Goal: Complete application form

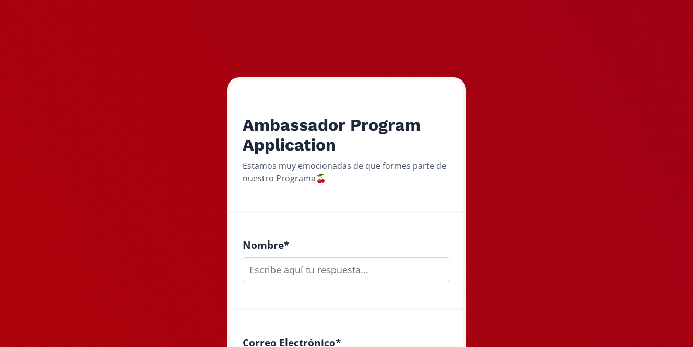
scroll to position [229, 0]
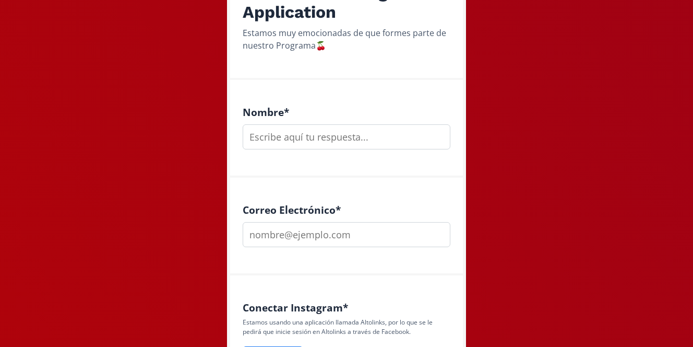
click at [316, 133] on input "text" at bounding box center [347, 136] width 208 height 25
type input "[PERSON_NAME]"
click at [307, 238] on input "email" at bounding box center [347, 234] width 208 height 25
click at [306, 238] on input "email" at bounding box center [347, 234] width 208 height 25
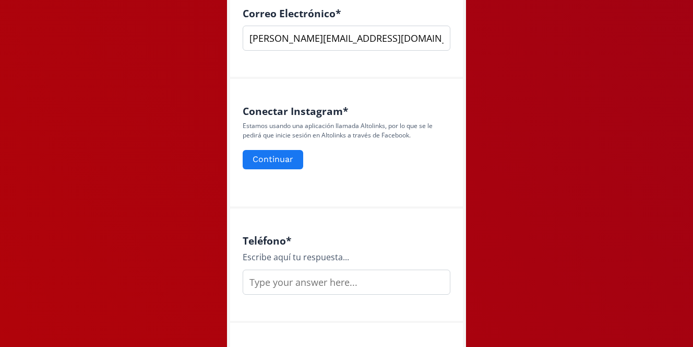
scroll to position [432, 0]
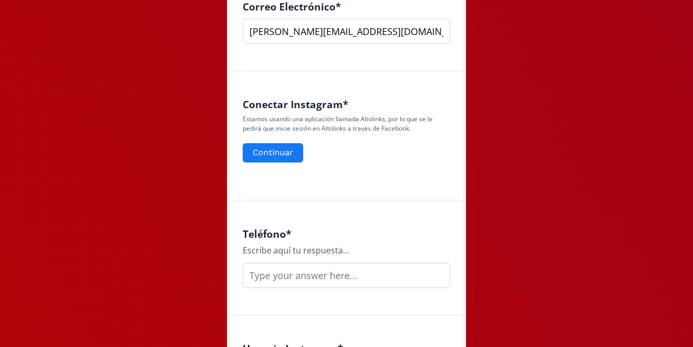
type input "[PERSON_NAME][EMAIL_ADDRESS][DOMAIN_NAME]"
click at [290, 290] on div "Teléfono * Escribe aquí tu respuesta..." at bounding box center [346, 259] width 233 height 114
click at [290, 285] on input "text" at bounding box center [347, 275] width 208 height 25
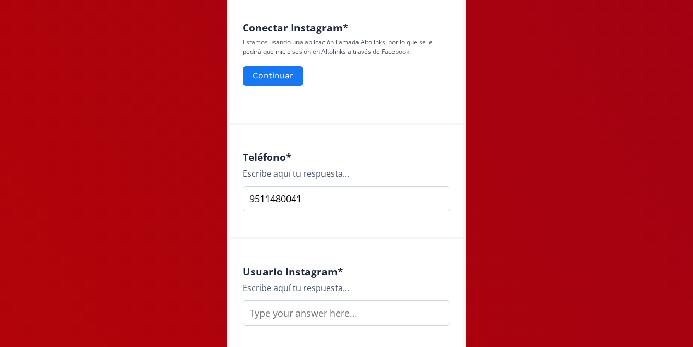
scroll to position [536, 0]
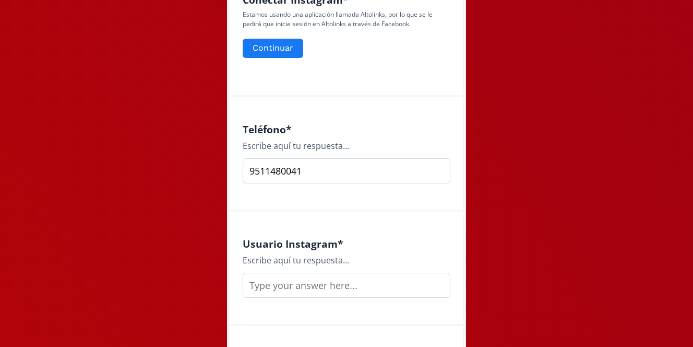
type input "9511480041"
click at [282, 288] on input "text" at bounding box center [347, 285] width 208 height 25
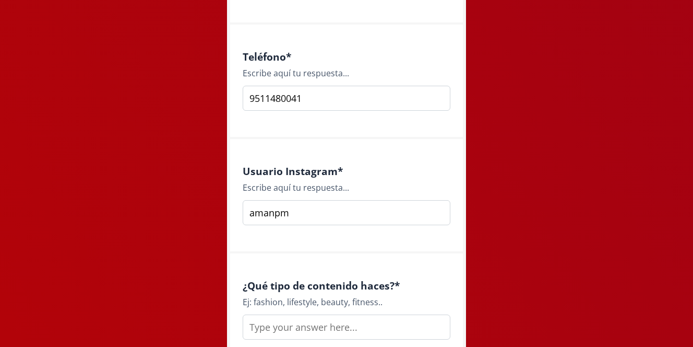
scroll to position [648, 0]
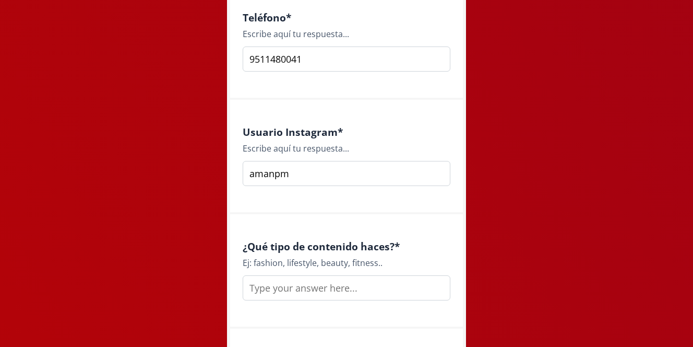
type input "amanpm"
click at [286, 282] on input "text" at bounding box center [347, 287] width 208 height 25
drag, startPoint x: 255, startPoint y: 262, endPoint x: 315, endPoint y: 264, distance: 59.6
click at [315, 264] on div "Ej: fashion, lifestyle, beauty, fitness.." at bounding box center [347, 262] width 208 height 13
copy div "ashion, lifestyle"
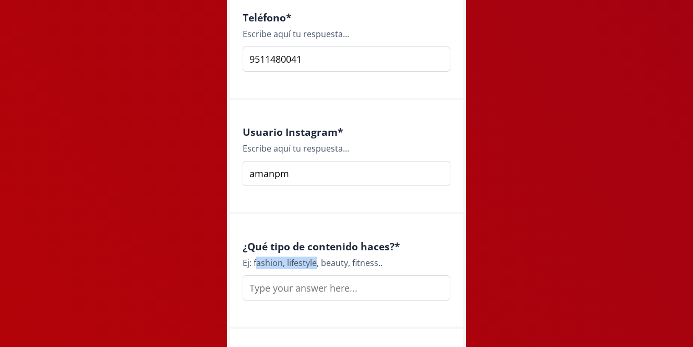
click at [313, 277] on input "text" at bounding box center [347, 287] width 208 height 25
paste input "ashion, lifestyle"
click at [253, 288] on input "ashion, lifestyle" at bounding box center [347, 287] width 208 height 25
click at [251, 288] on input "ashion, lifestyle" at bounding box center [347, 287] width 208 height 25
click at [285, 290] on input "fashion, lifestyle" at bounding box center [347, 287] width 208 height 25
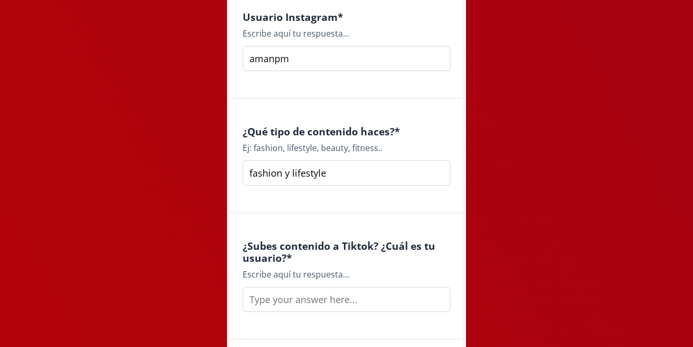
scroll to position [765, 0]
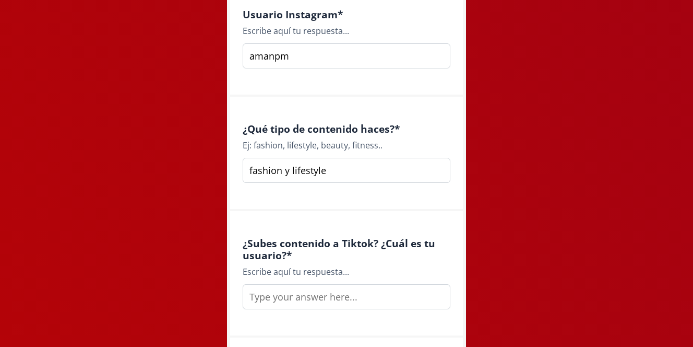
type input "fashion y lifestyle"
click at [341, 302] on input "text" at bounding box center [347, 296] width 208 height 25
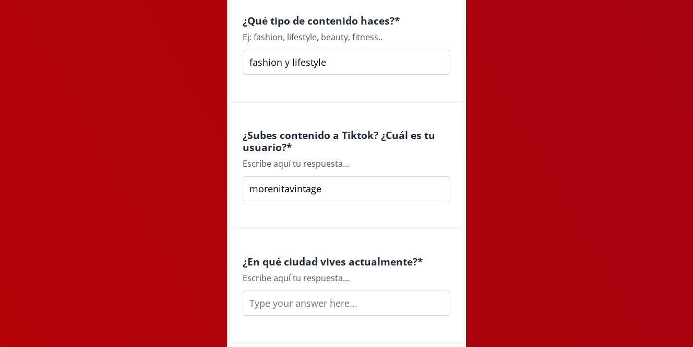
scroll to position [906, 0]
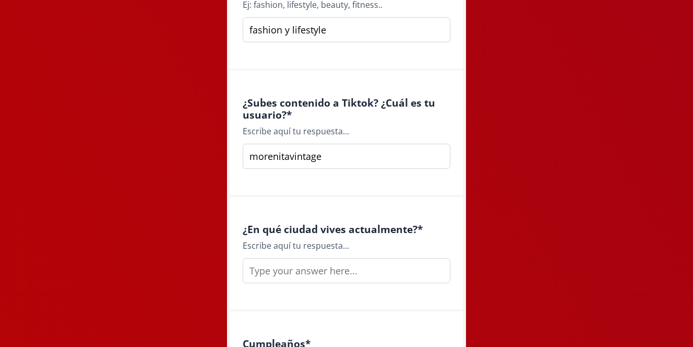
type input "morenitavintage"
click at [322, 264] on input "text" at bounding box center [347, 270] width 208 height 25
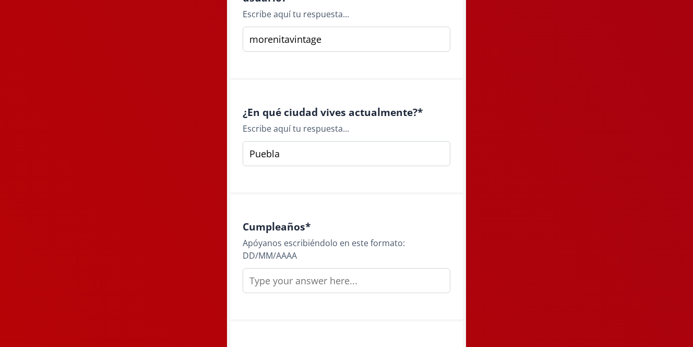
scroll to position [1035, 0]
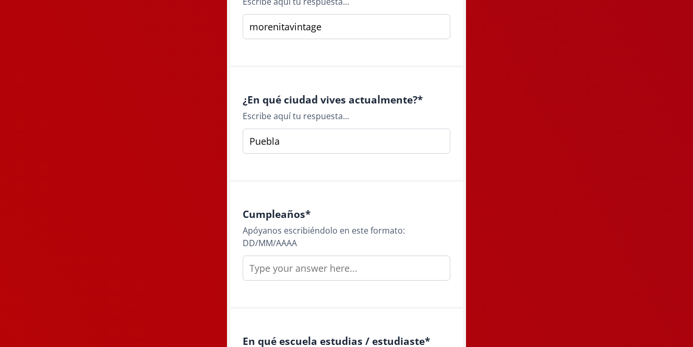
type input "Puebla"
click at [291, 267] on input "text" at bounding box center [347, 267] width 208 height 25
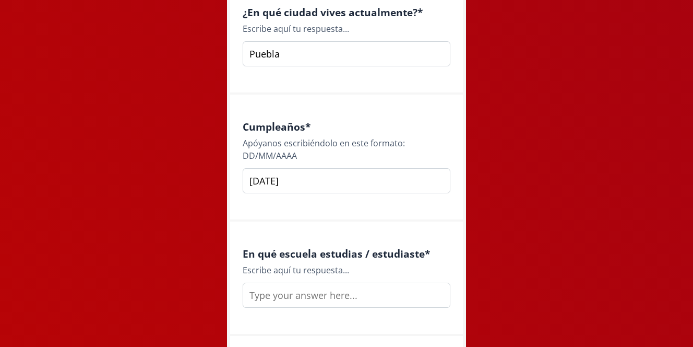
scroll to position [1126, 0]
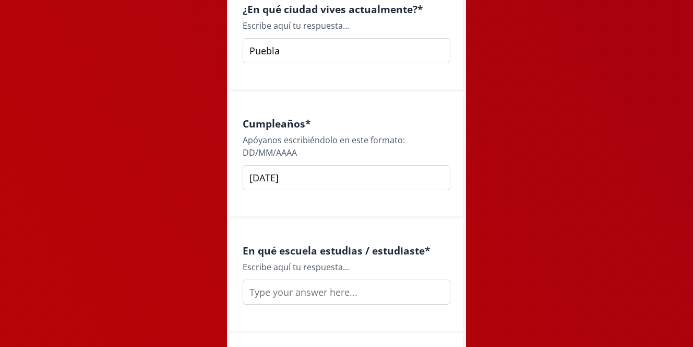
type input "[DATE]"
click at [289, 305] on div "En qué escuela estudias / estudiaste * Escribe aquí tu respuesta..." at bounding box center [346, 275] width 233 height 114
click at [289, 293] on input "text" at bounding box center [347, 291] width 208 height 25
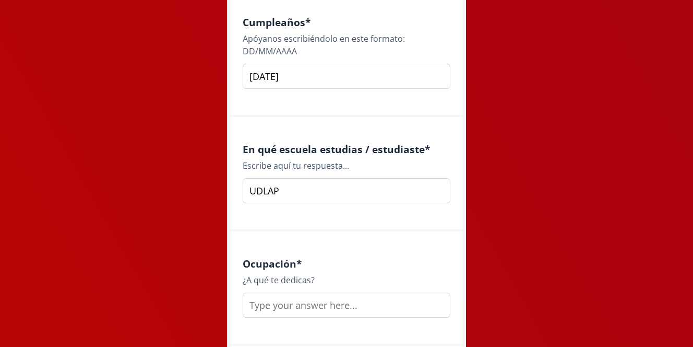
scroll to position [1234, 0]
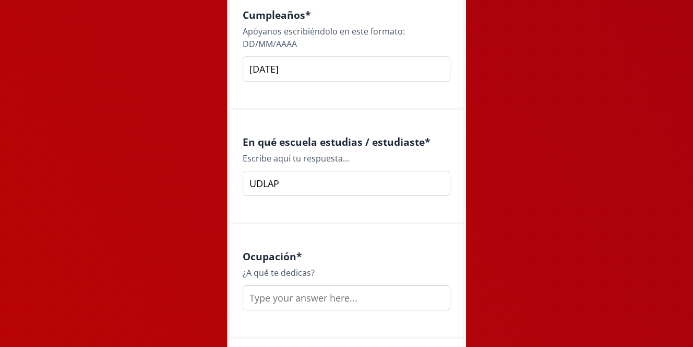
type input "UDLAP"
click at [262, 299] on input "text" at bounding box center [347, 297] width 208 height 25
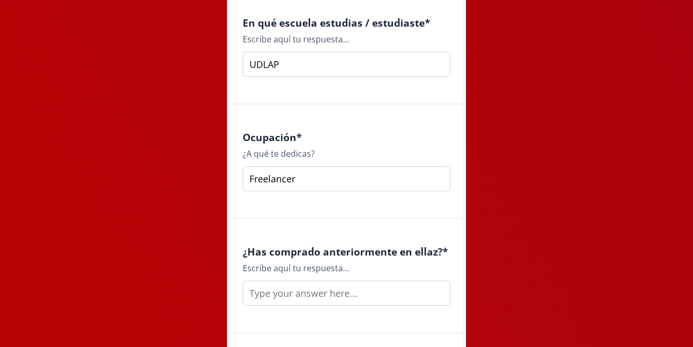
scroll to position [1359, 0]
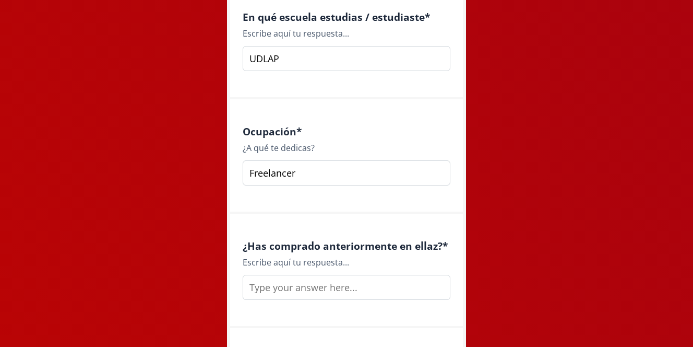
type input "Freelancer"
click at [301, 287] on input "text" at bounding box center [347, 287] width 208 height 25
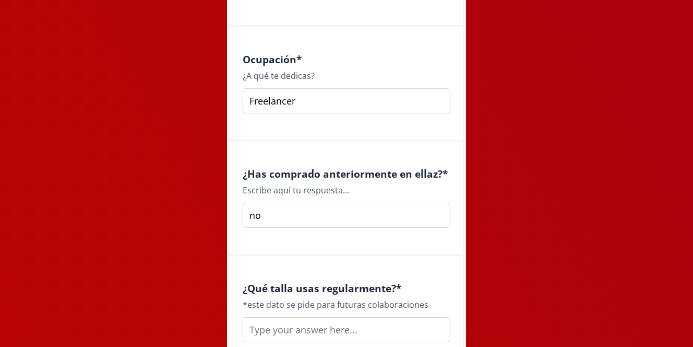
scroll to position [1460, 0]
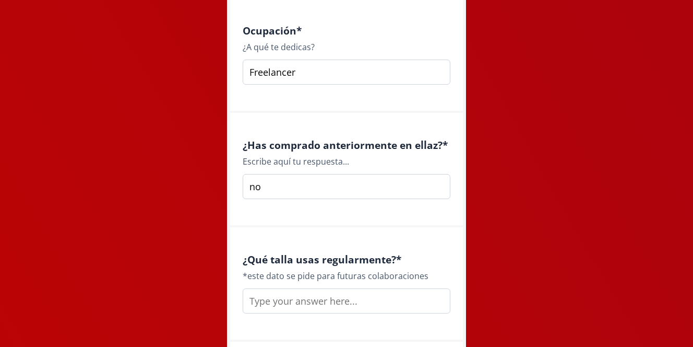
type input "no"
click at [285, 296] on input "text" at bounding box center [347, 300] width 208 height 25
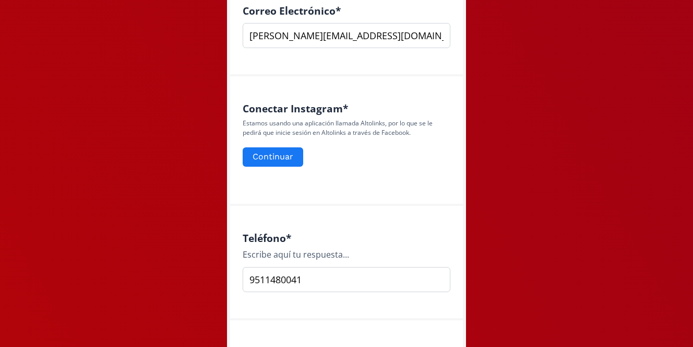
scroll to position [393, 0]
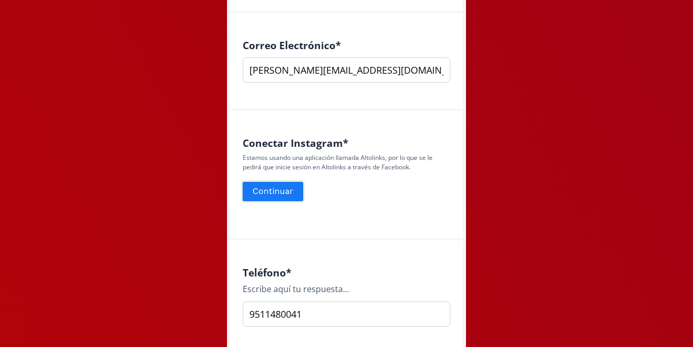
type input "s"
click at [280, 192] on button "Continuar" at bounding box center [273, 191] width 64 height 22
